Goal: Book appointment/travel/reservation

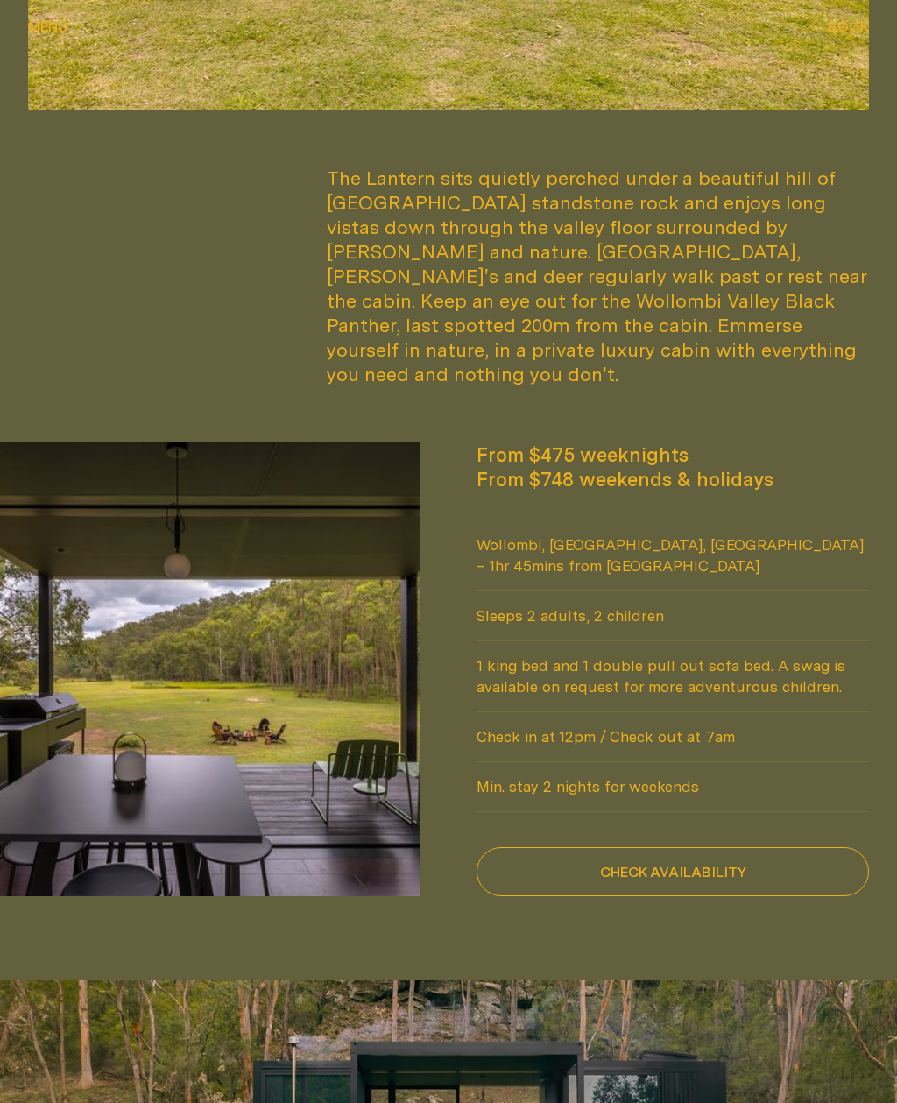
scroll to position [1131, 0]
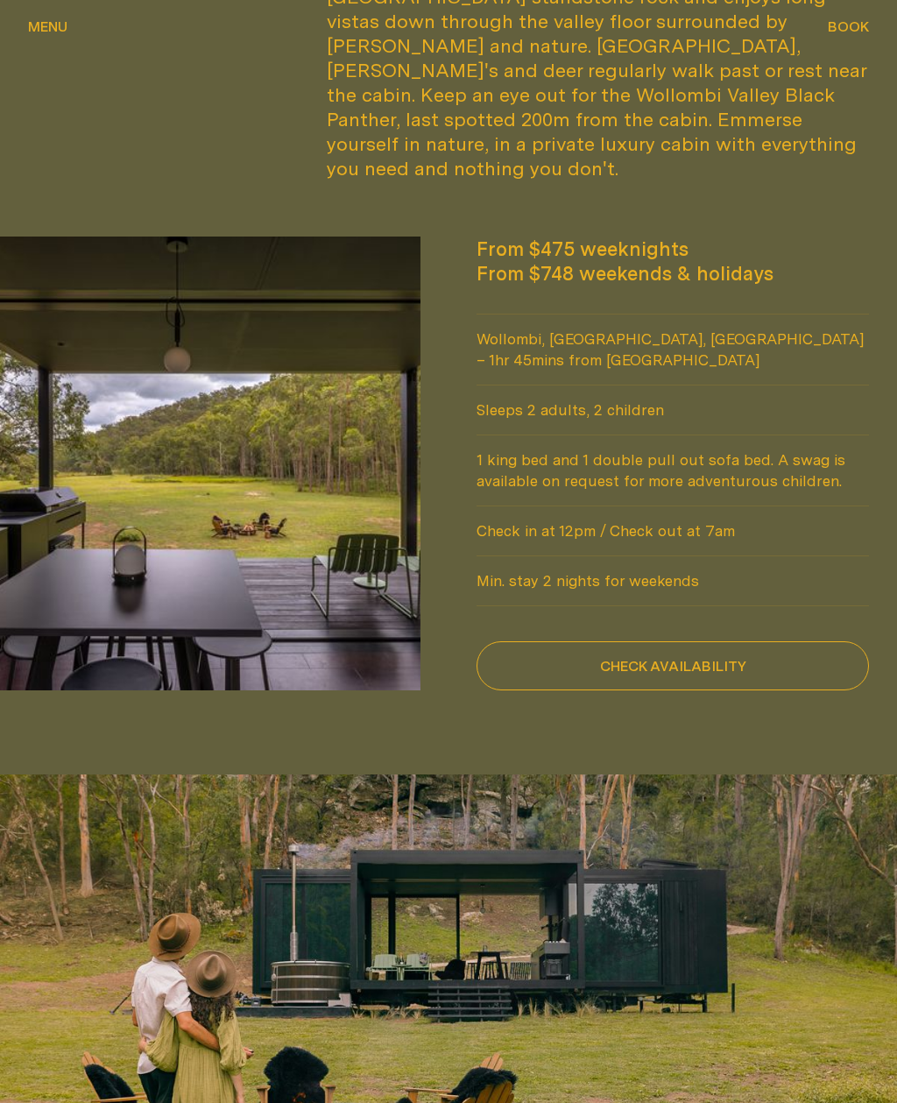
click at [776, 642] on button "Check availability" at bounding box center [673, 666] width 393 height 49
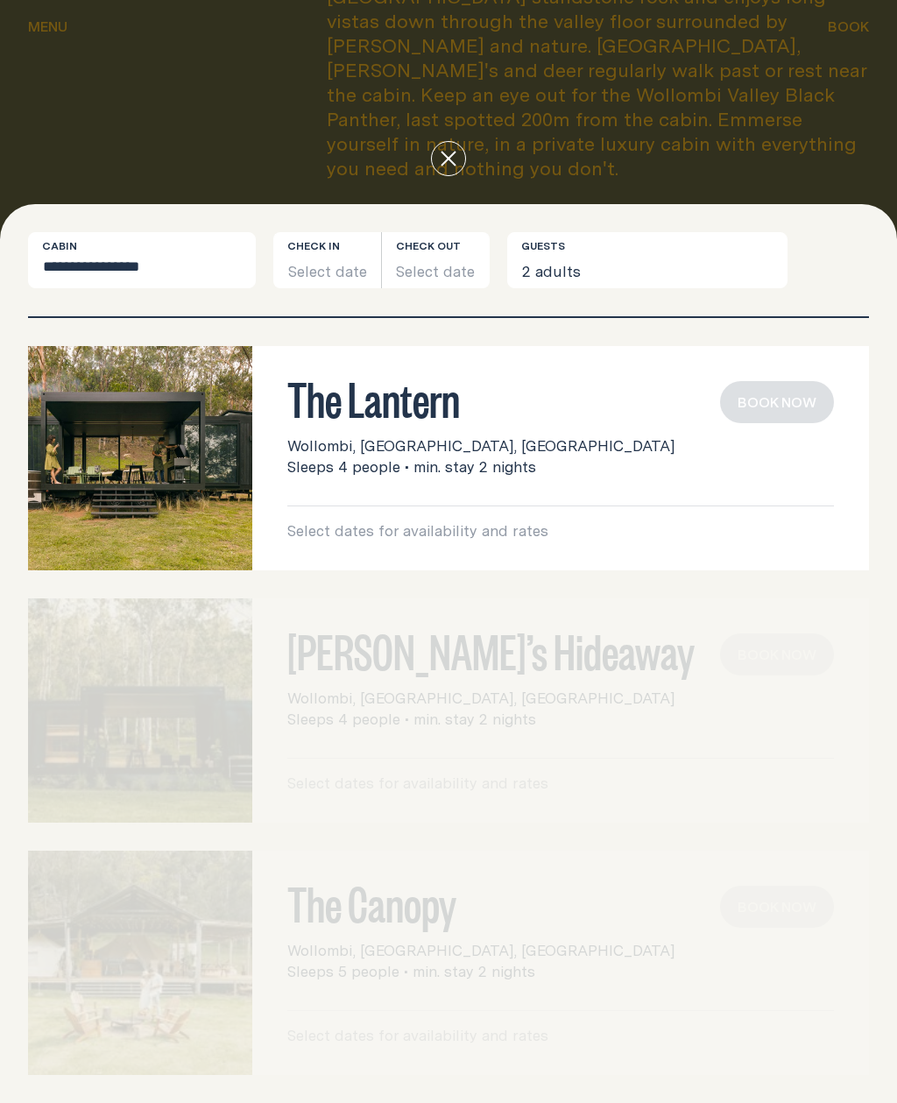
click at [346, 288] on button "Select date" at bounding box center [327, 260] width 108 height 56
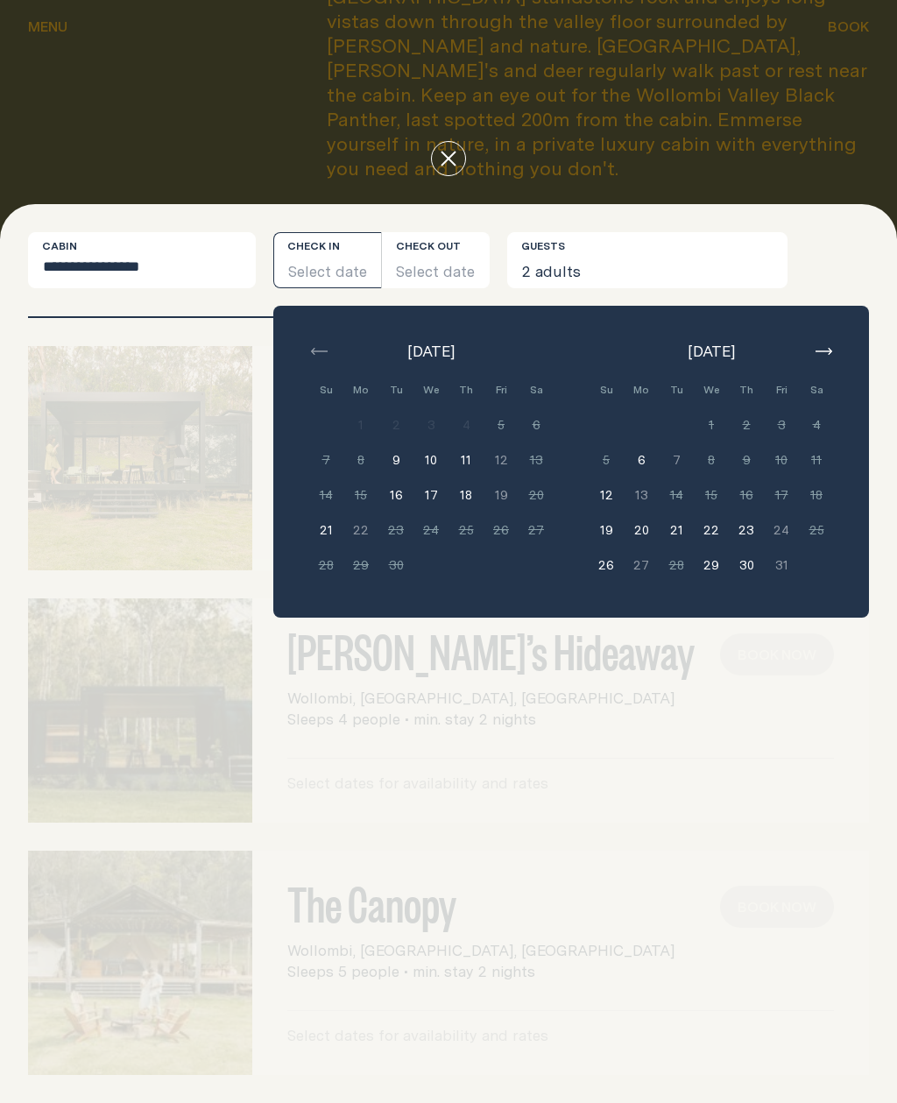
click at [833, 362] on button "button" at bounding box center [823, 351] width 21 height 21
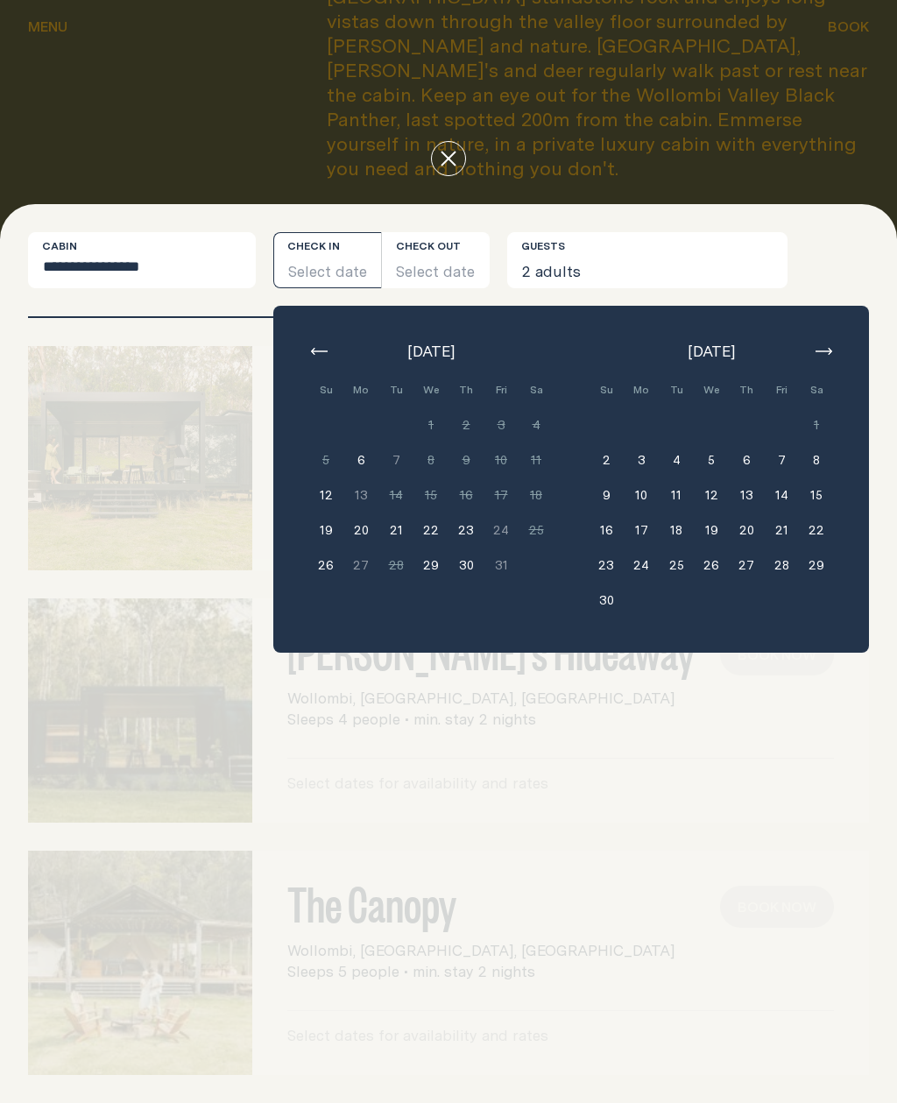
click at [617, 478] on button "2" at bounding box center [606, 460] width 35 height 35
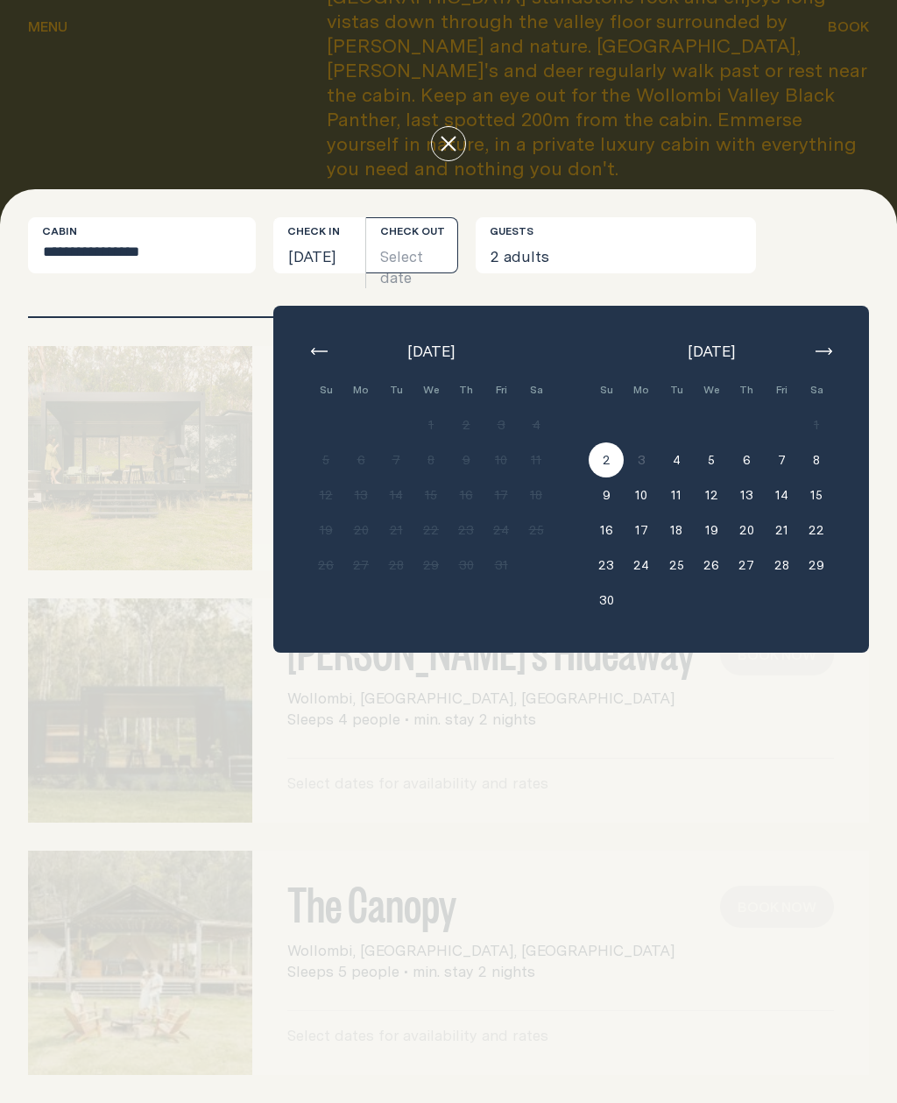
click at [825, 478] on button "8" at bounding box center [816, 460] width 35 height 35
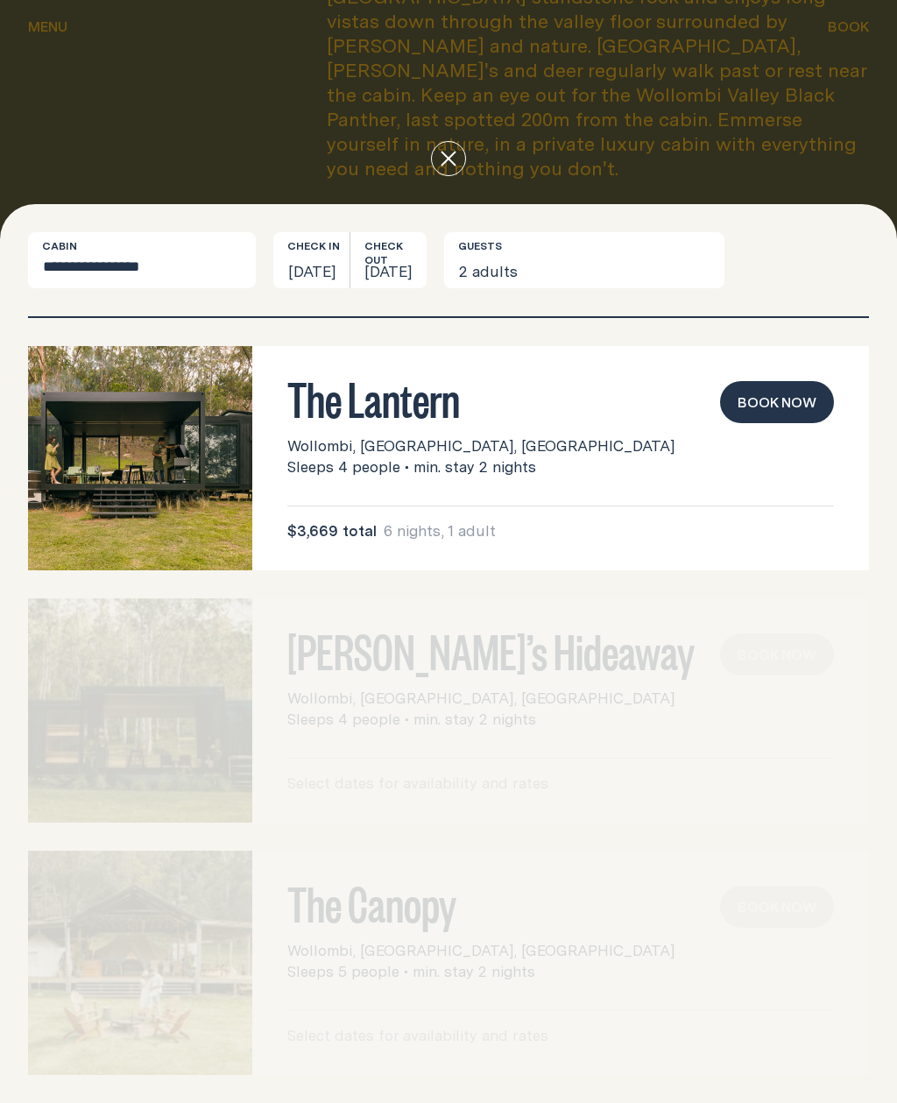
click at [532, 763] on div "[PERSON_NAME]’s Hideaway Wollombi, [GEOGRAPHIC_DATA], [GEOGRAPHIC_DATA] Sleeps …" at bounding box center [448, 711] width 841 height 224
click at [161, 273] on select "**********" at bounding box center [142, 260] width 228 height 56
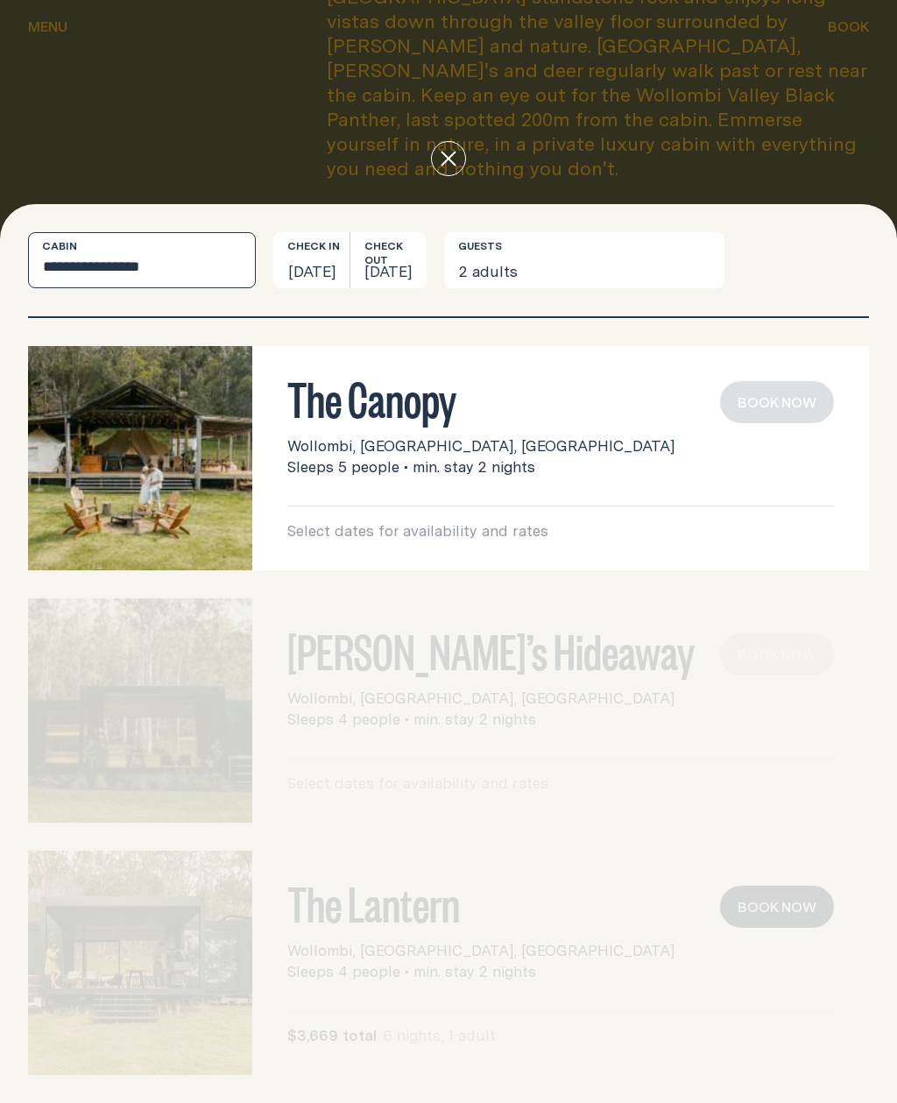
click at [184, 260] on select "**********" at bounding box center [142, 260] width 228 height 56
select select "******"
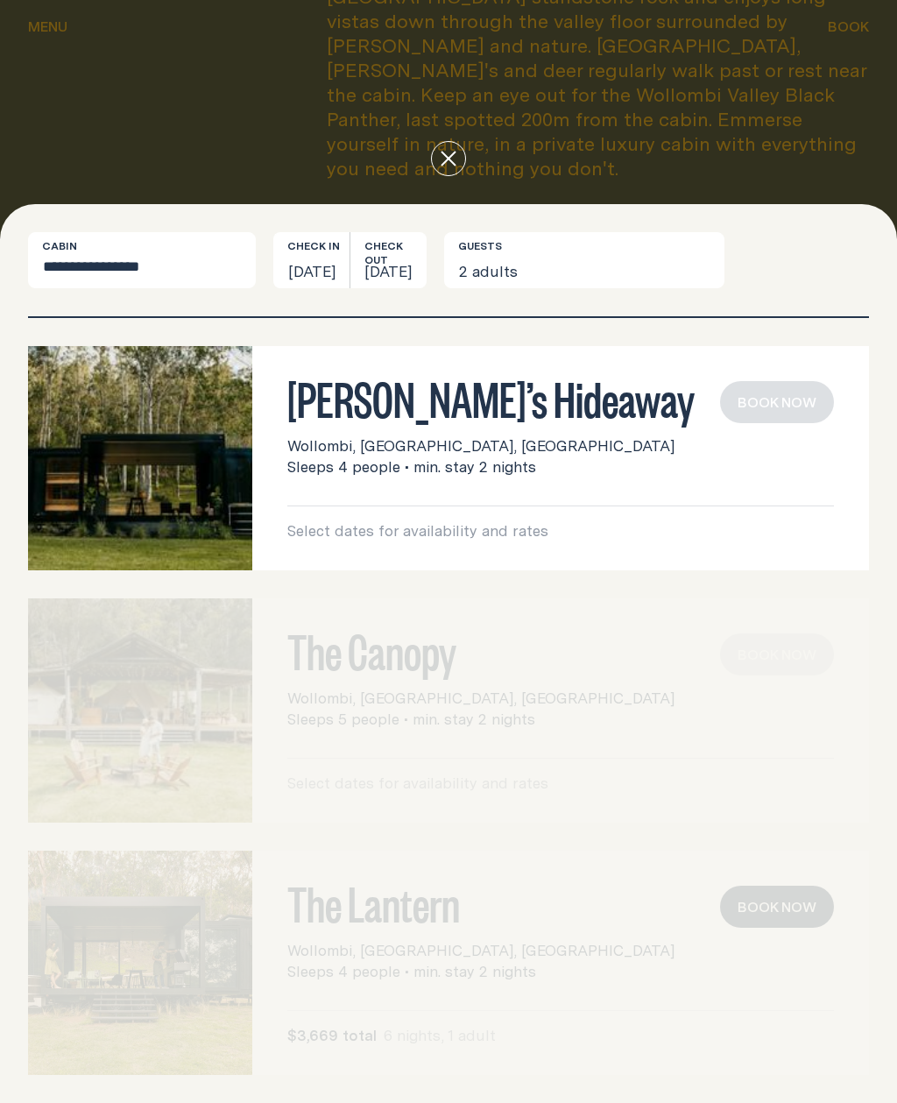
click at [577, 429] on div "[PERSON_NAME]’s Hideaway Wollombi, [GEOGRAPHIC_DATA], [GEOGRAPHIC_DATA] Sleeps …" at bounding box center [560, 429] width 547 height 96
click at [495, 518] on div "Select dates for availability and rates Book now" at bounding box center [560, 524] width 547 height 36
click at [488, 610] on div "The Canopy Wollombi, [GEOGRAPHIC_DATA], [GEOGRAPHIC_DATA] Sleeps 5 people • min…" at bounding box center [448, 711] width 841 height 224
click at [478, 599] on div "The Canopy Wollombi, [GEOGRAPHIC_DATA], [GEOGRAPHIC_DATA] Sleeps 5 people • min…" at bounding box center [448, 711] width 841 height 224
click at [446, 142] on button "close" at bounding box center [448, 158] width 35 height 35
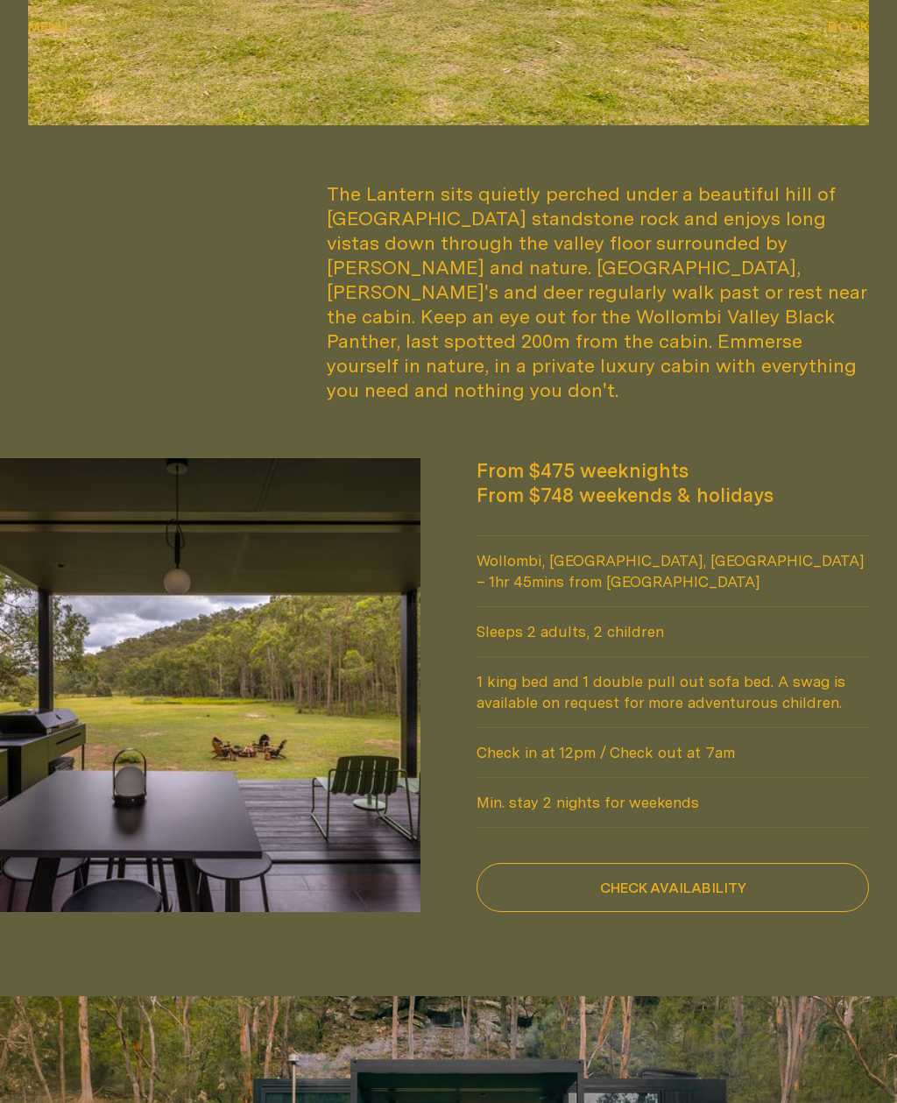
scroll to position [1129, 0]
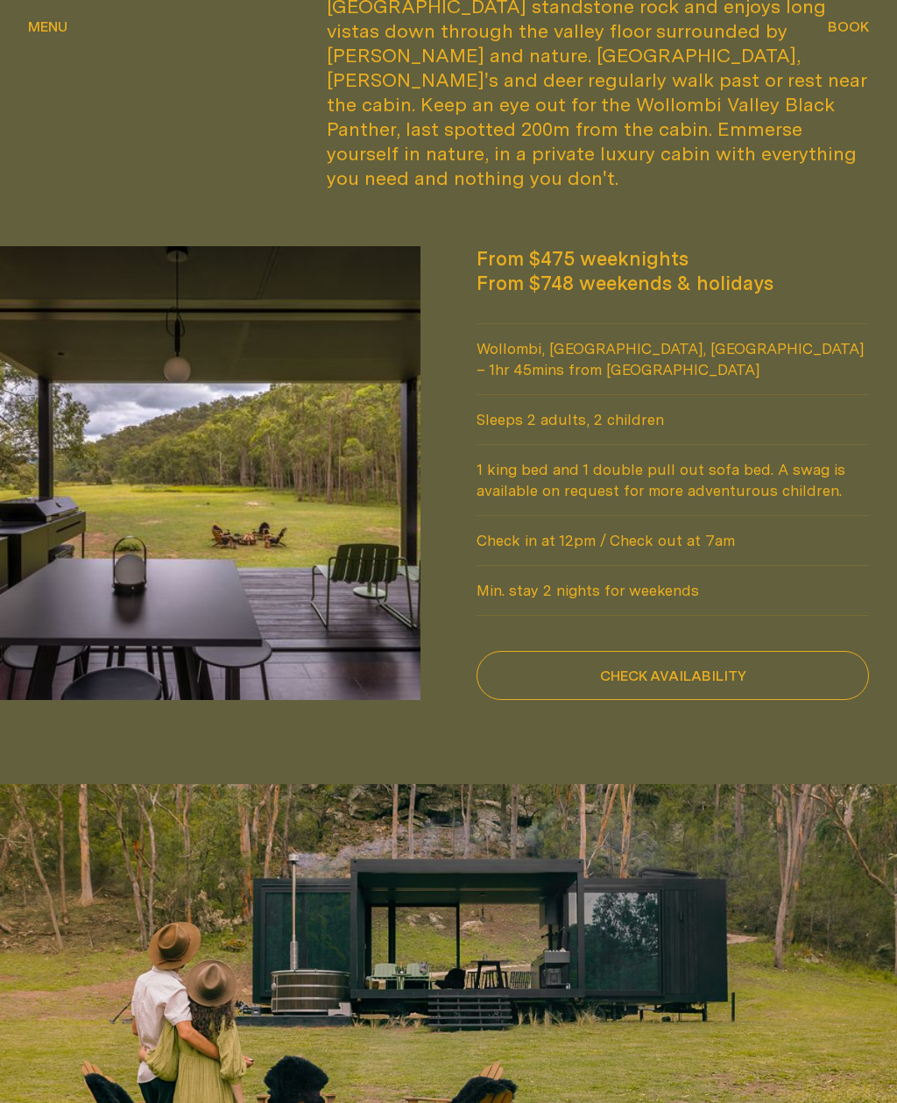
click at [768, 652] on button "Check availability" at bounding box center [673, 676] width 393 height 49
select select "******"
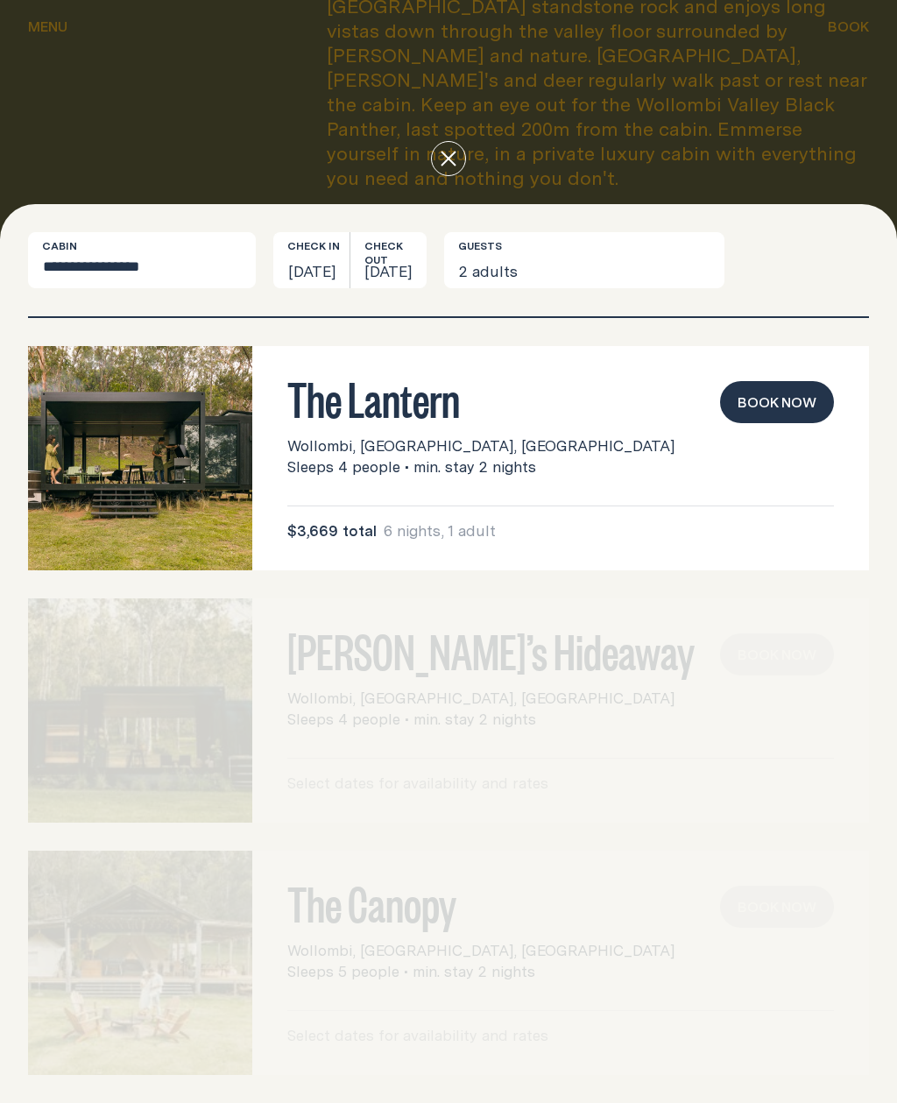
click at [433, 204] on div at bounding box center [448, 158] width 897 height 91
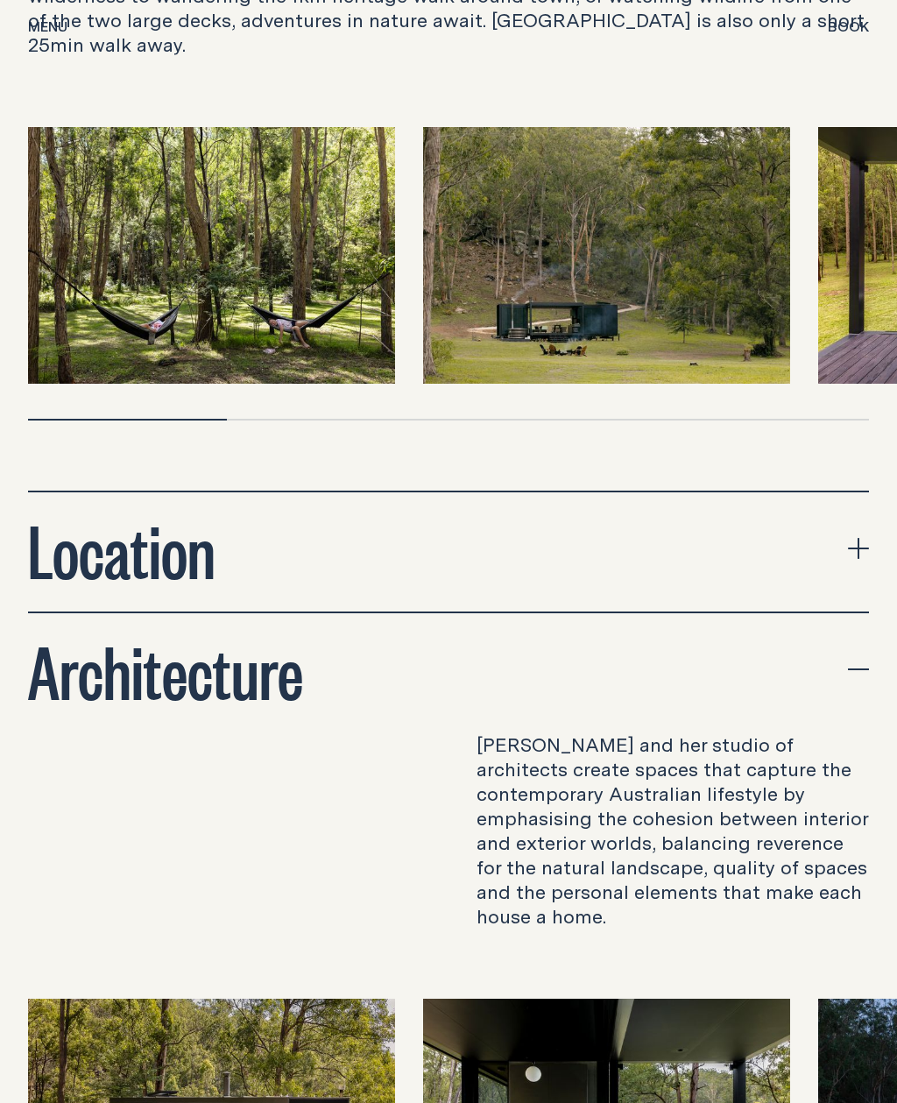
scroll to position [5495, 0]
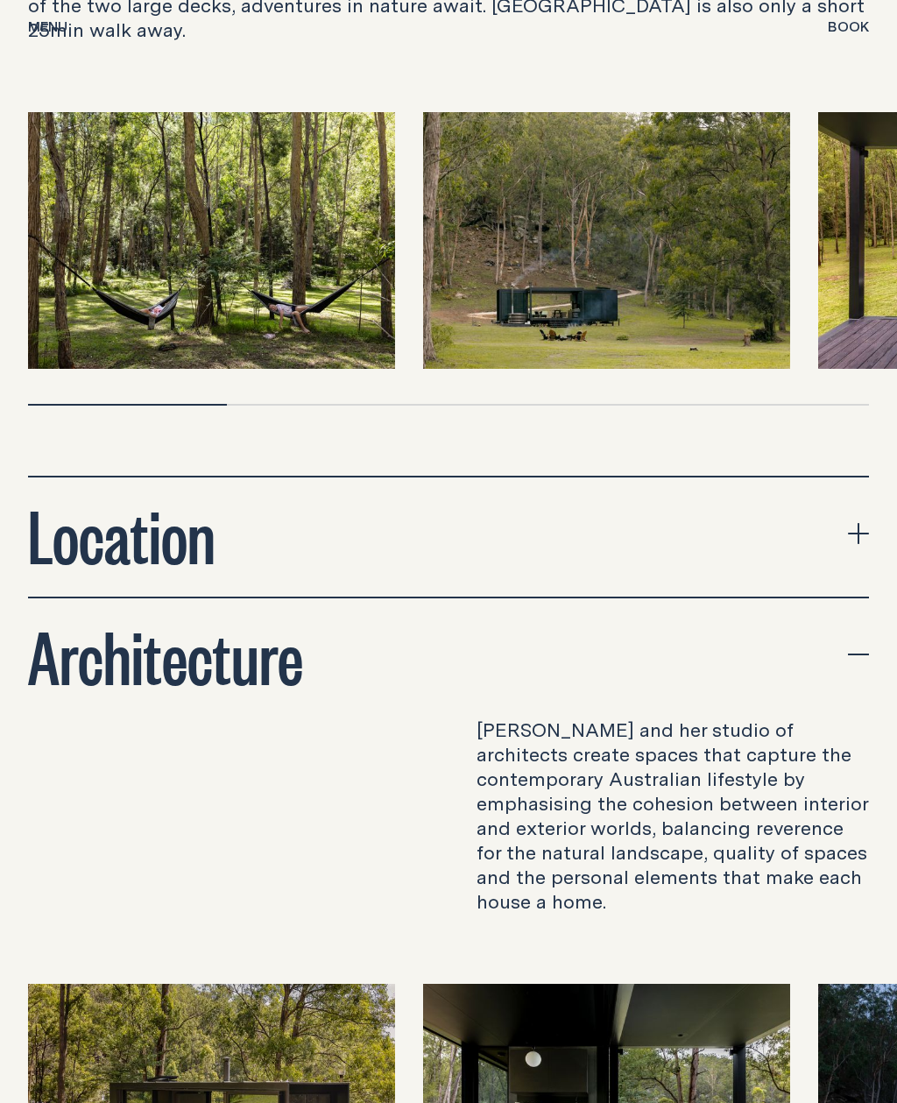
click at [868, 524] on icon "expand accordion" at bounding box center [858, 534] width 21 height 21
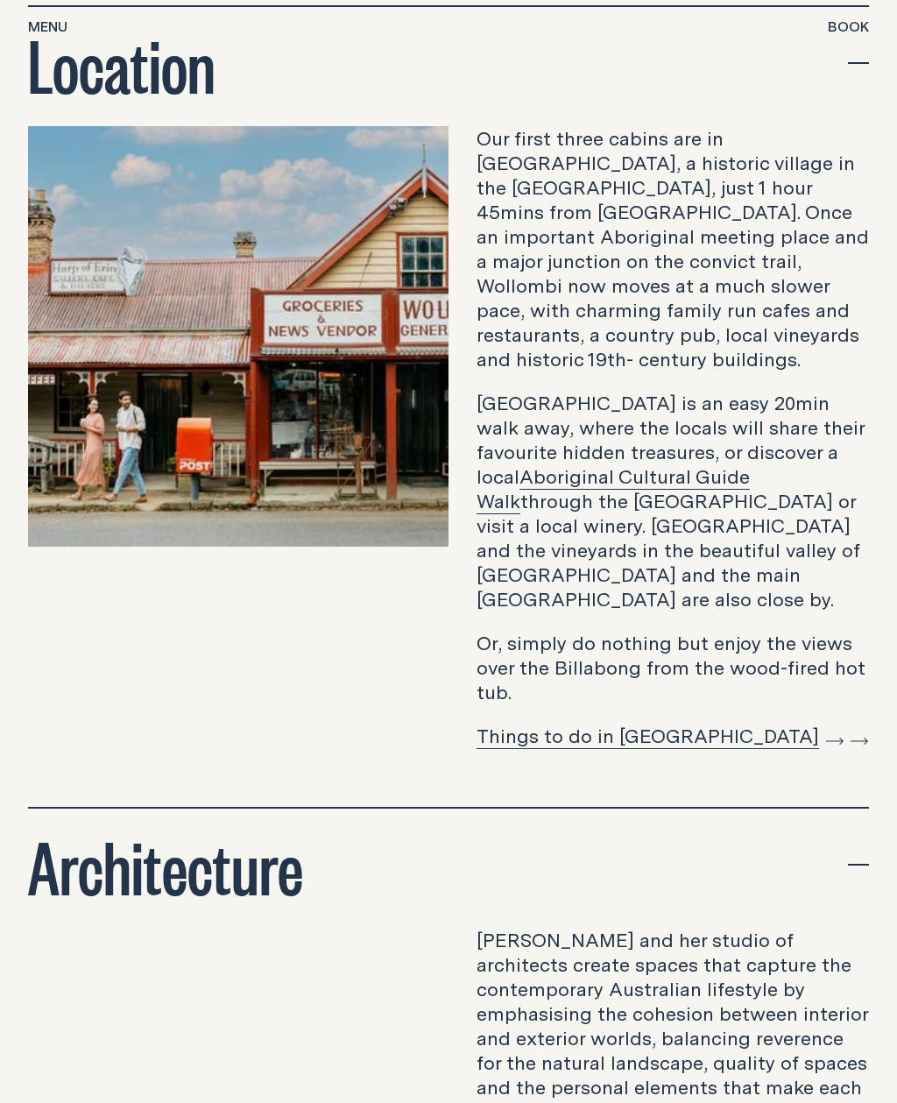
scroll to position [5967, 0]
click at [844, 722] on link at bounding box center [856, 735] width 25 height 27
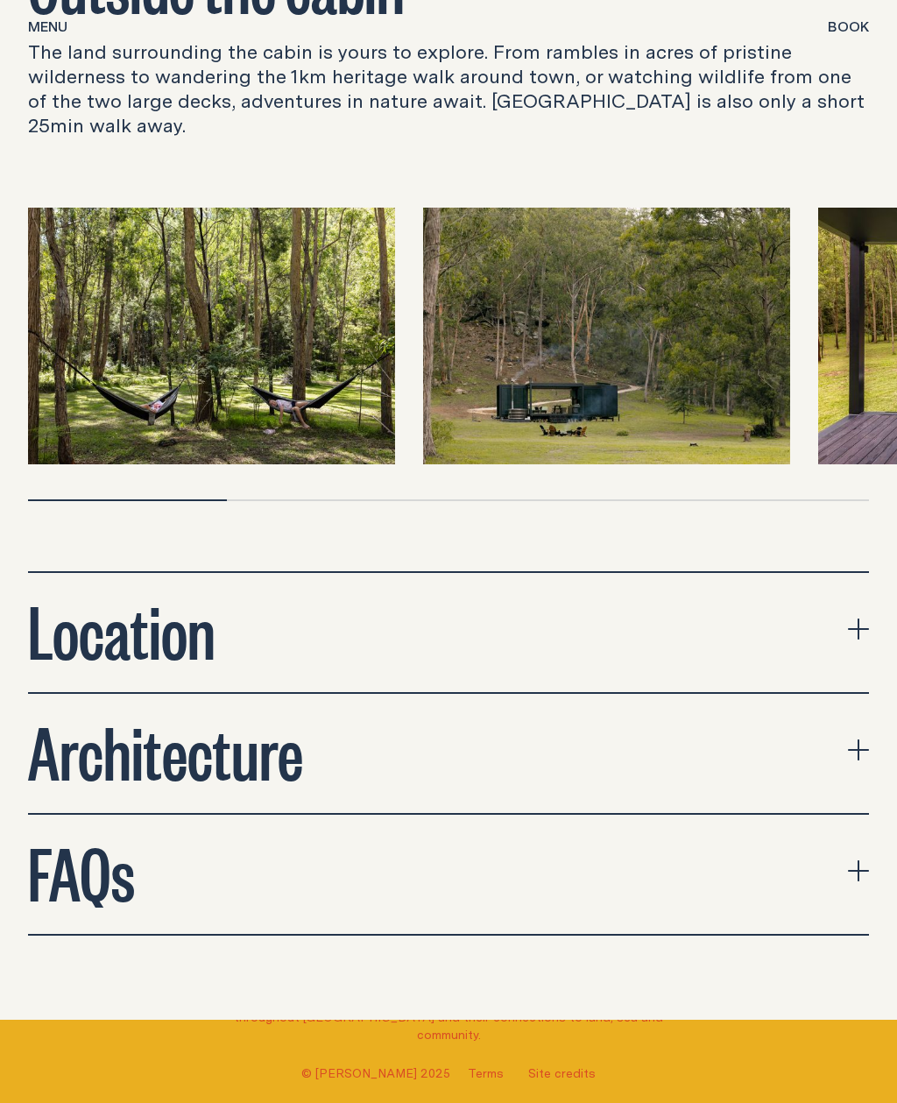
scroll to position [5503, 0]
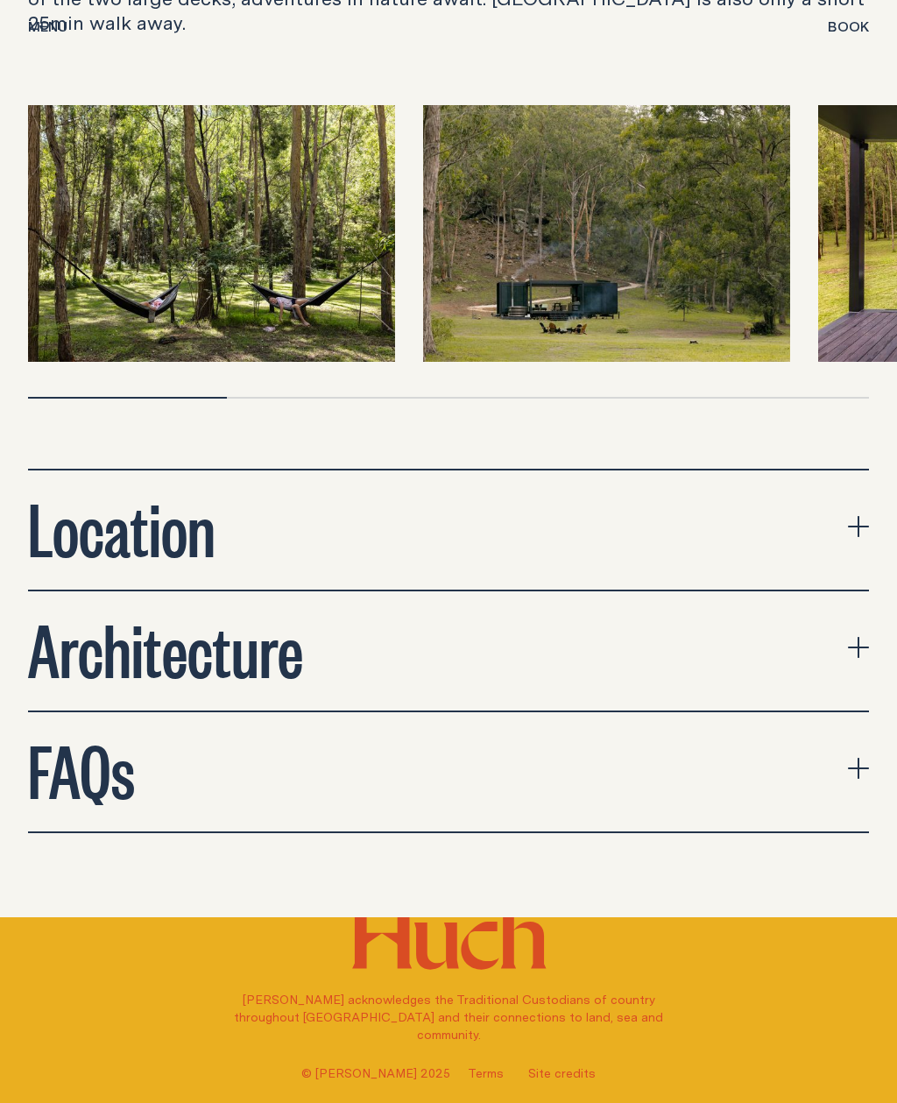
click at [856, 712] on button "FAQs" at bounding box center [448, 771] width 841 height 119
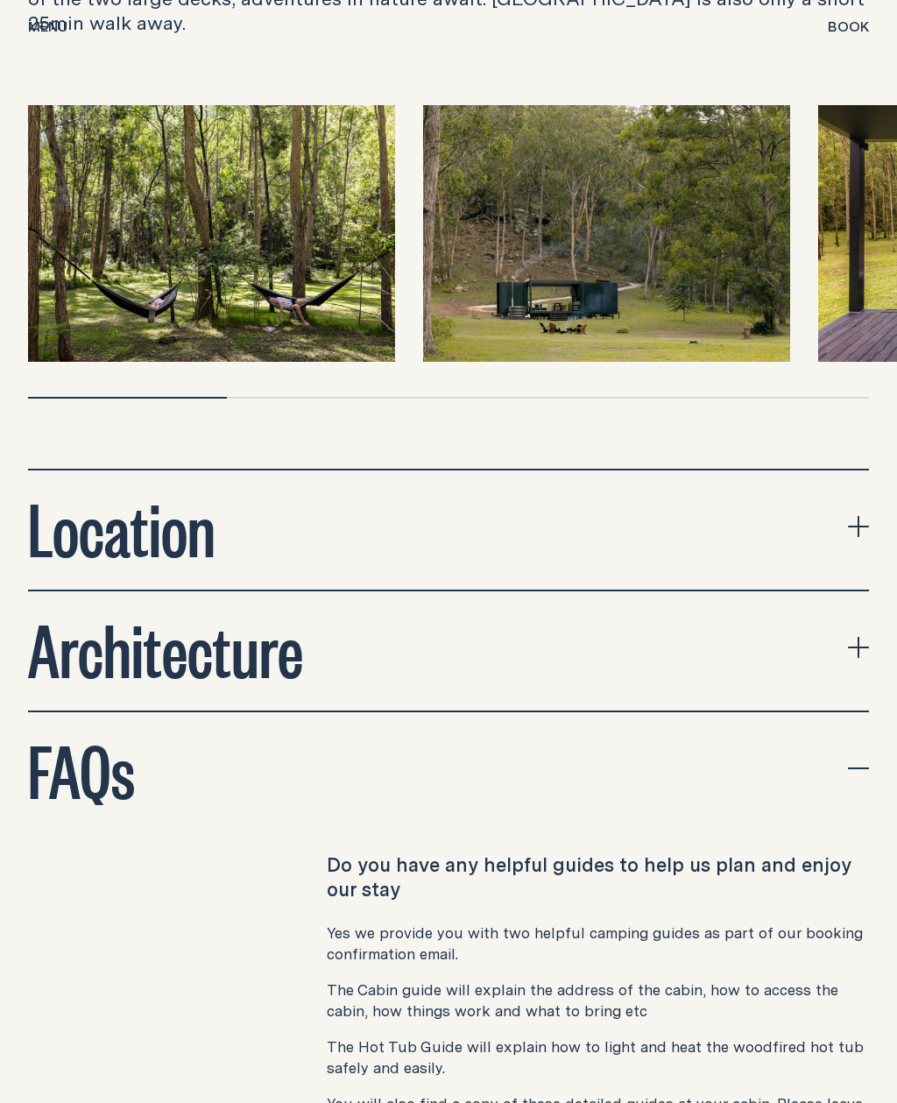
click at [862, 637] on icon "expand accordion" at bounding box center [858, 647] width 21 height 21
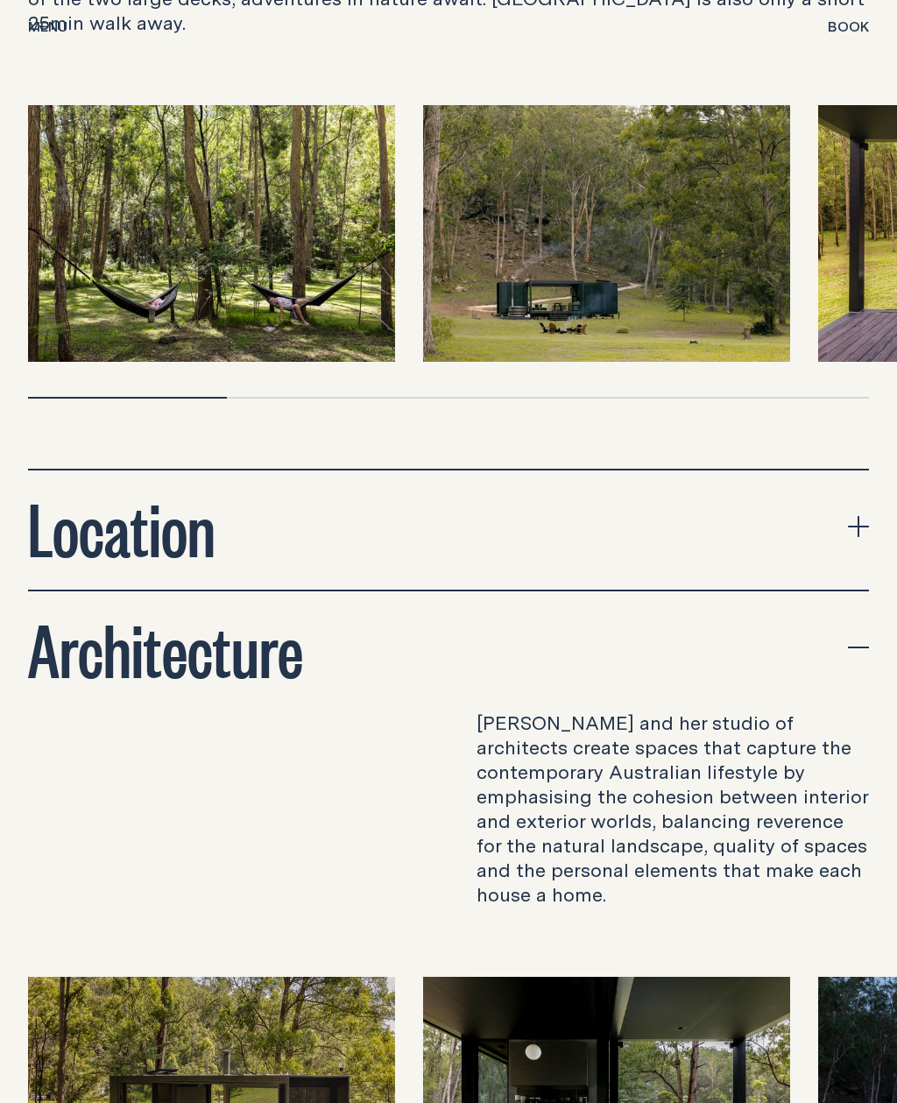
click at [854, 526] on icon "expand accordion" at bounding box center [858, 527] width 21 height 2
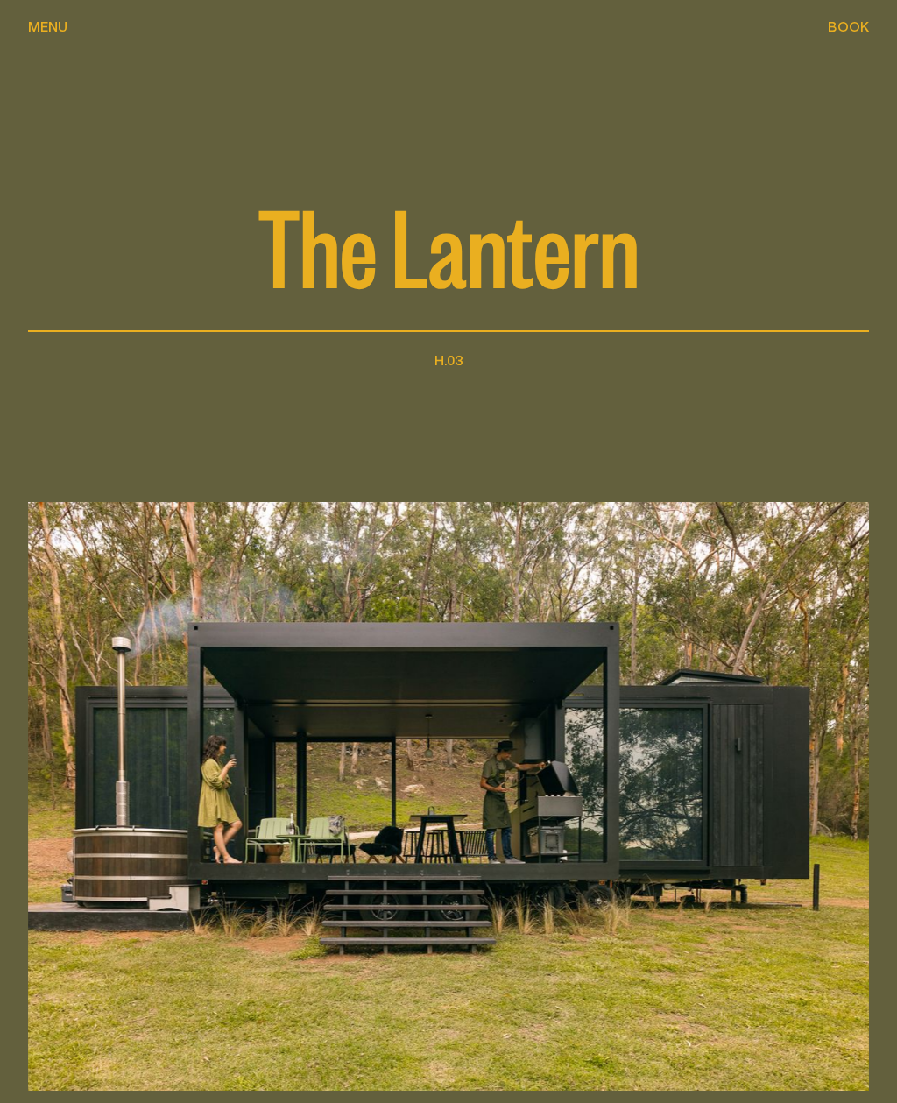
scroll to position [0, 0]
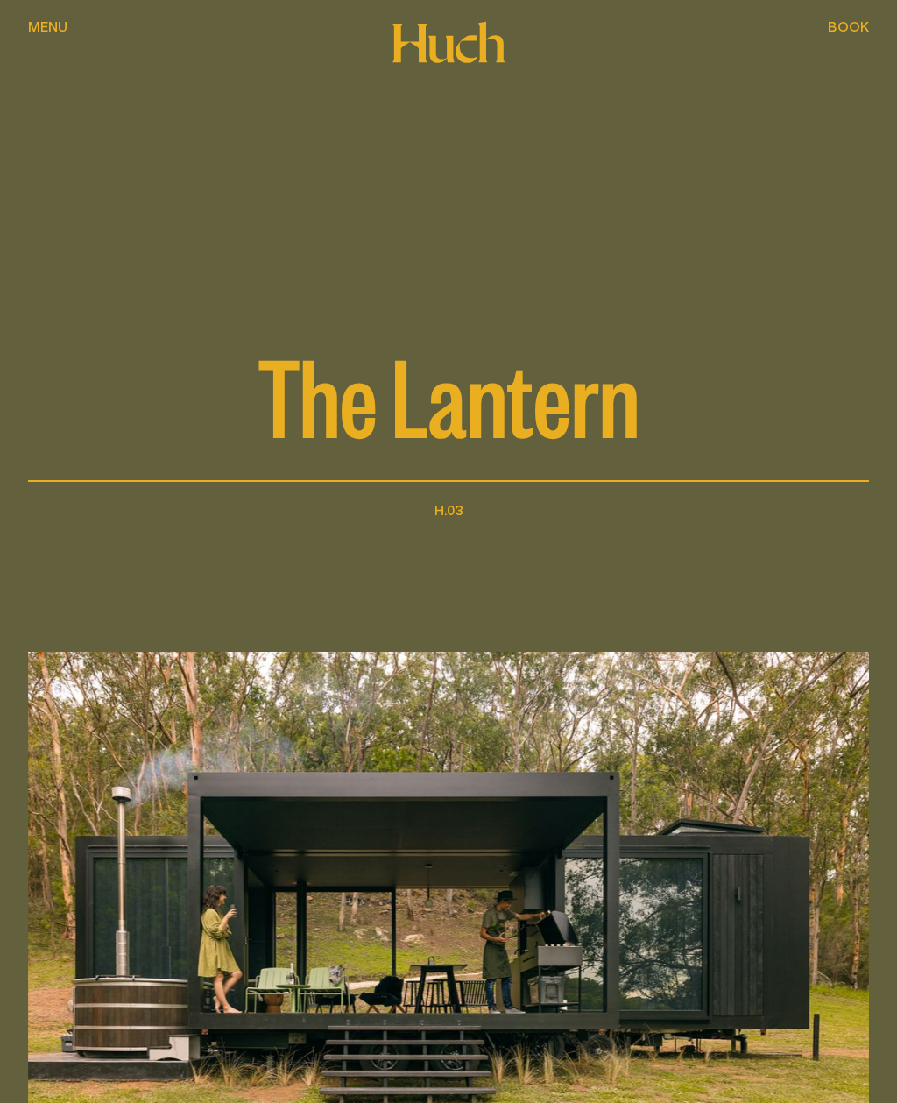
click at [67, 24] on span "Menu" at bounding box center [47, 26] width 39 height 14
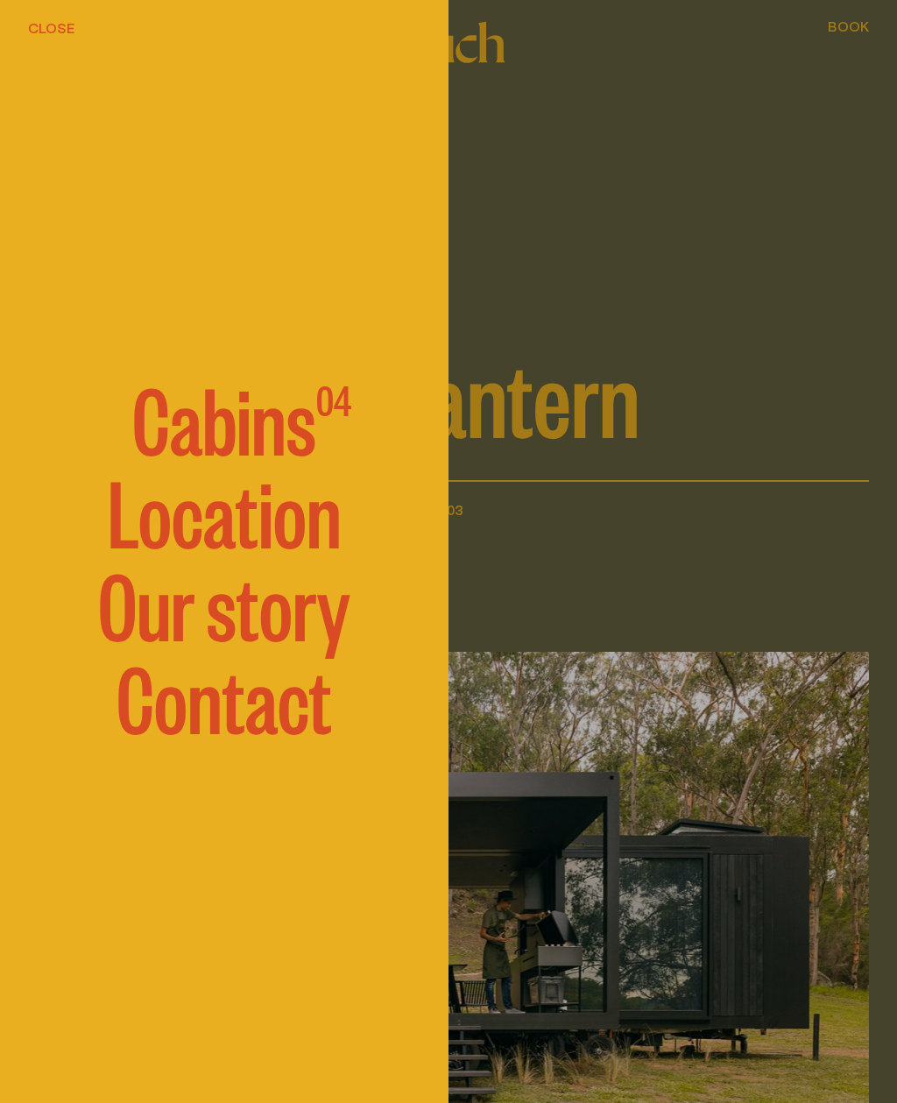
click at [276, 413] on span "Cabins" at bounding box center [224, 417] width 184 height 88
